Goal: Task Accomplishment & Management: Manage account settings

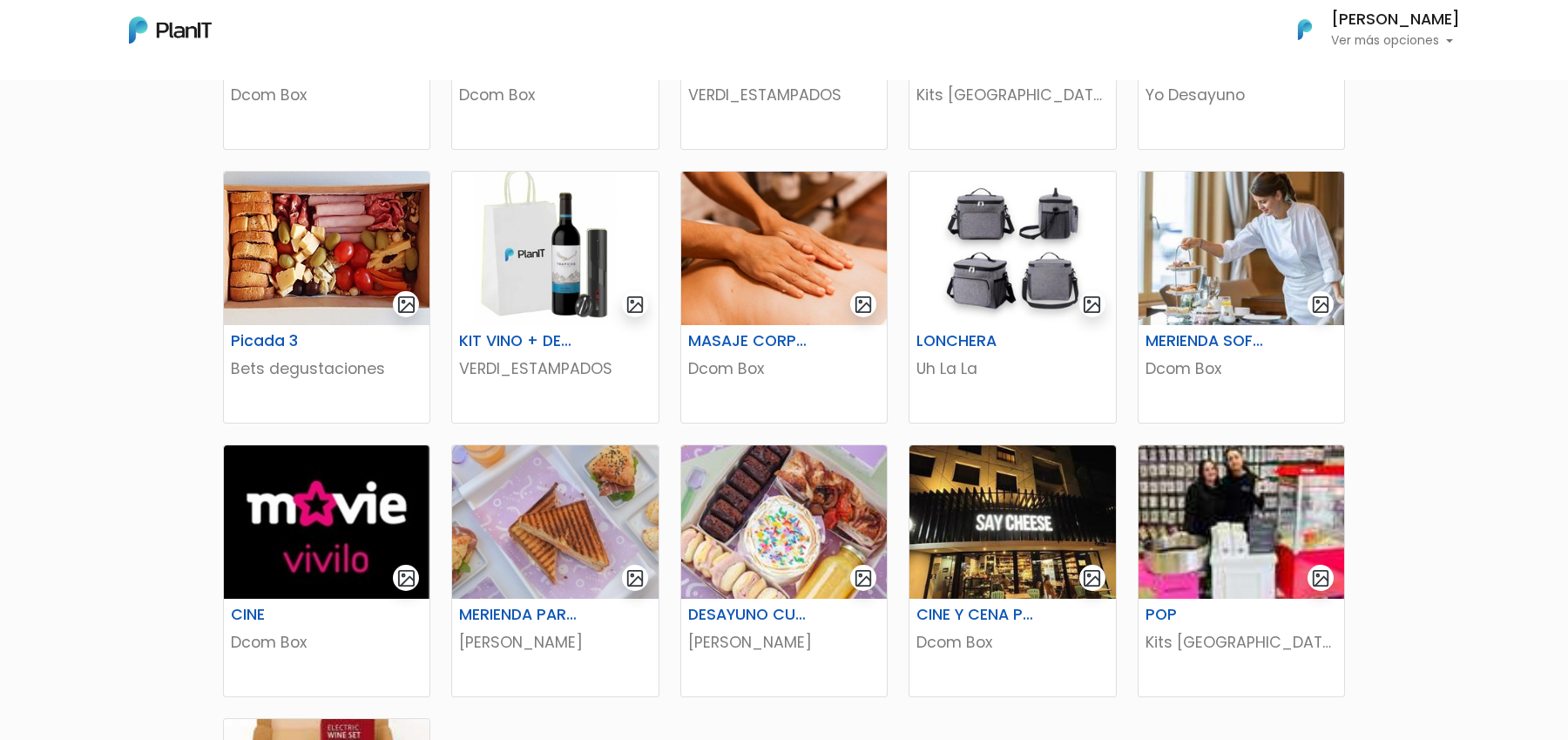
scroll to position [861, 0]
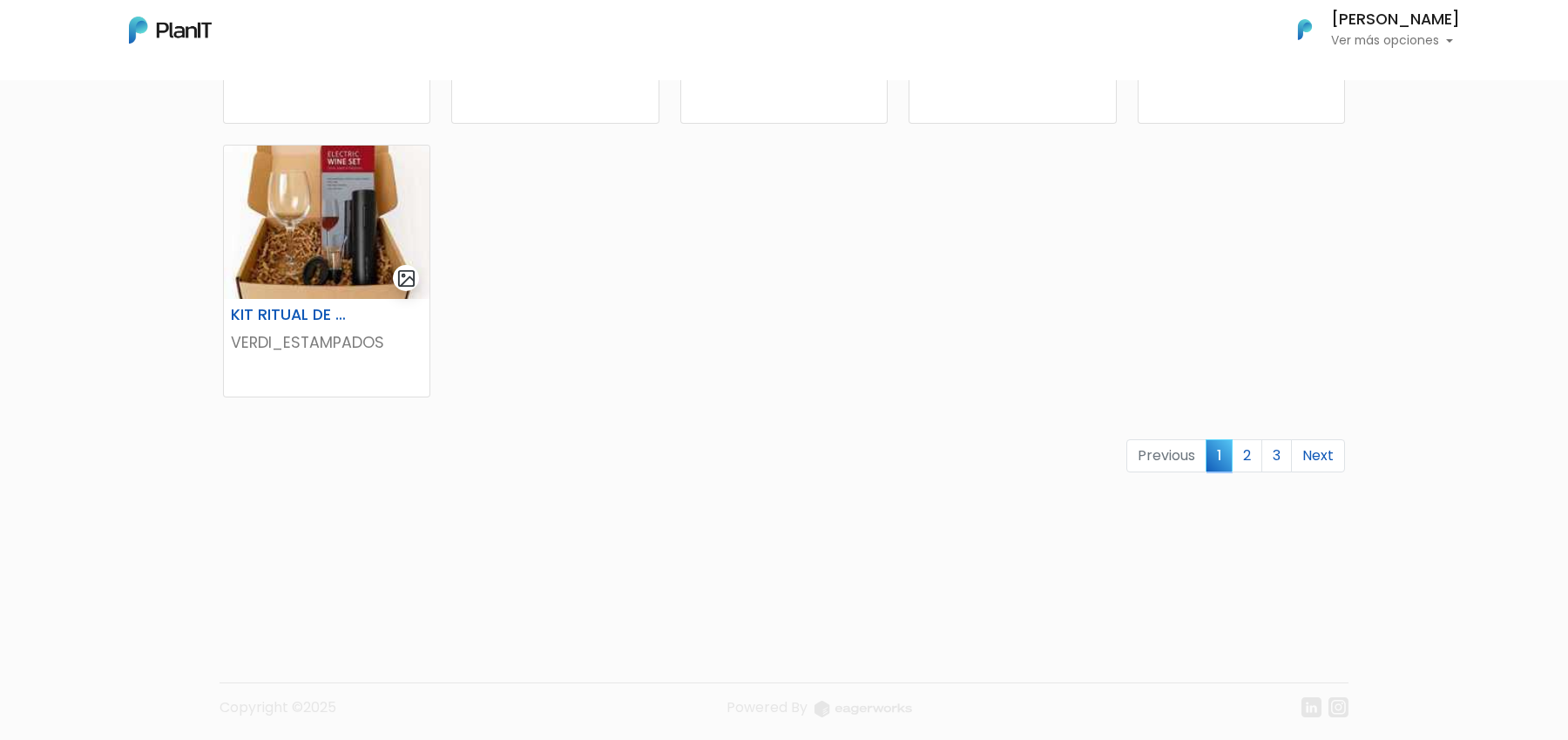
scroll to position [1092, 0]
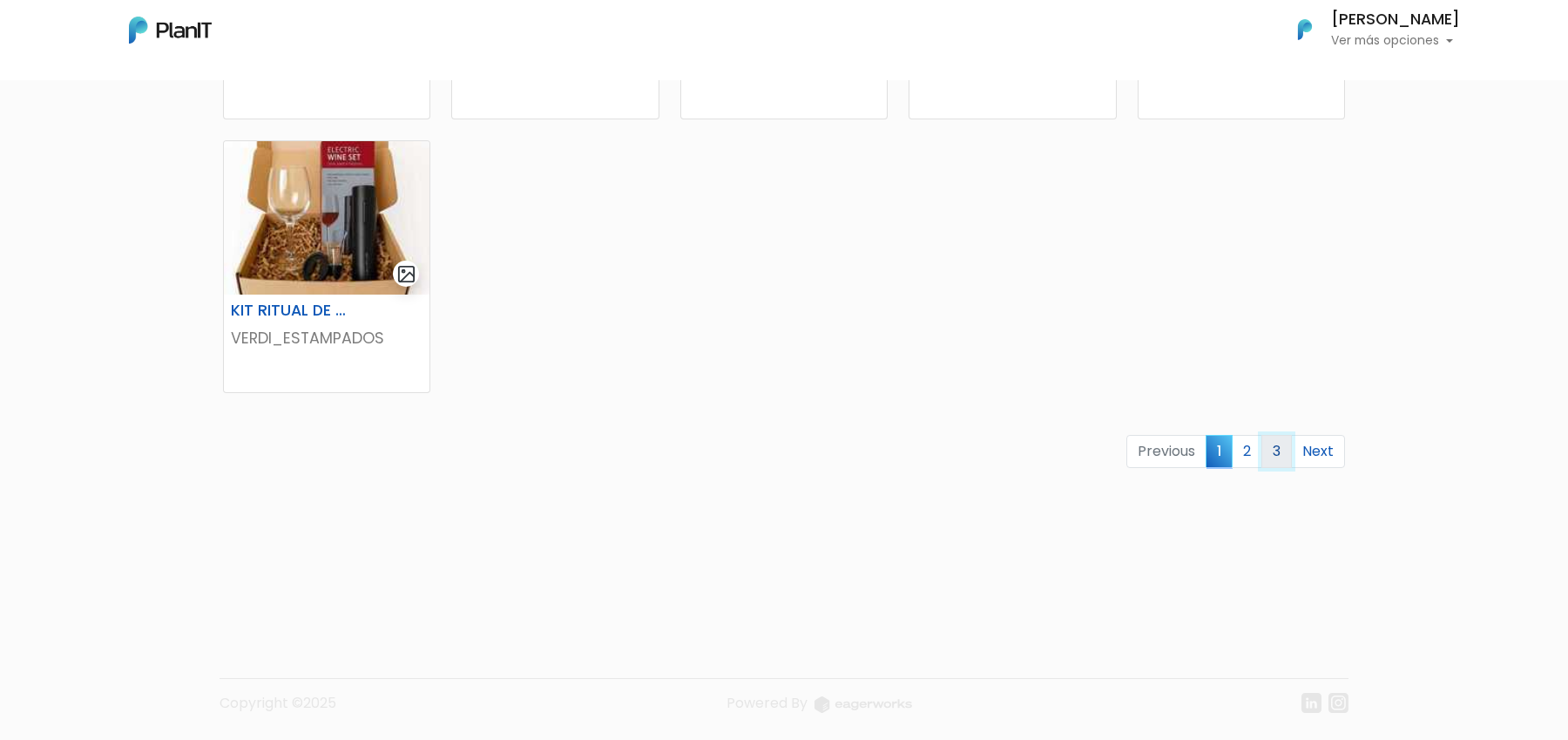
click at [1265, 456] on link "3" at bounding box center [1276, 452] width 31 height 33
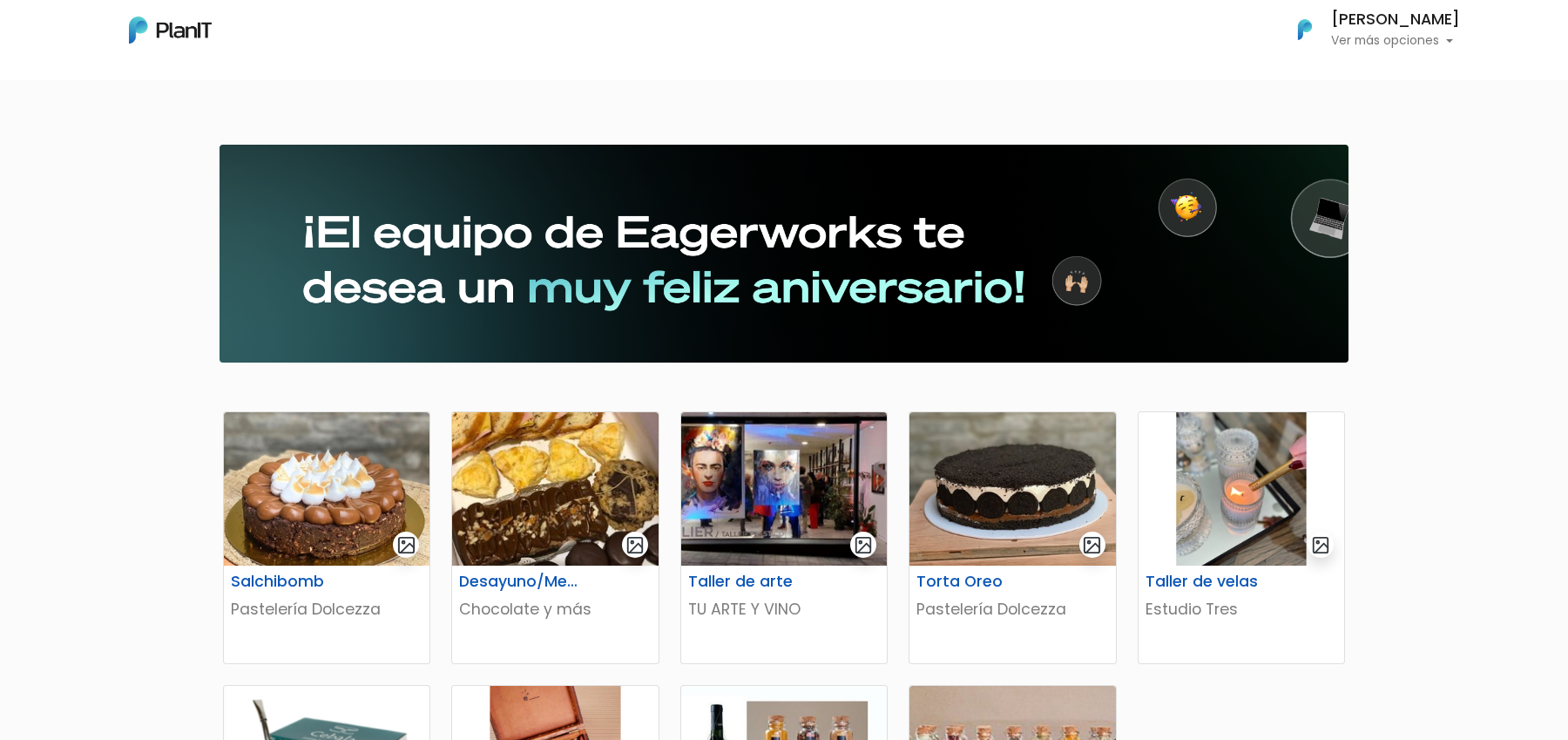
click at [1389, 42] on p "Ver más opciones" at bounding box center [1395, 41] width 129 height 12
click at [1359, 169] on link "Cerrar Sesión" at bounding box center [1383, 164] width 155 height 35
